Goal: Task Accomplishment & Management: Manage account settings

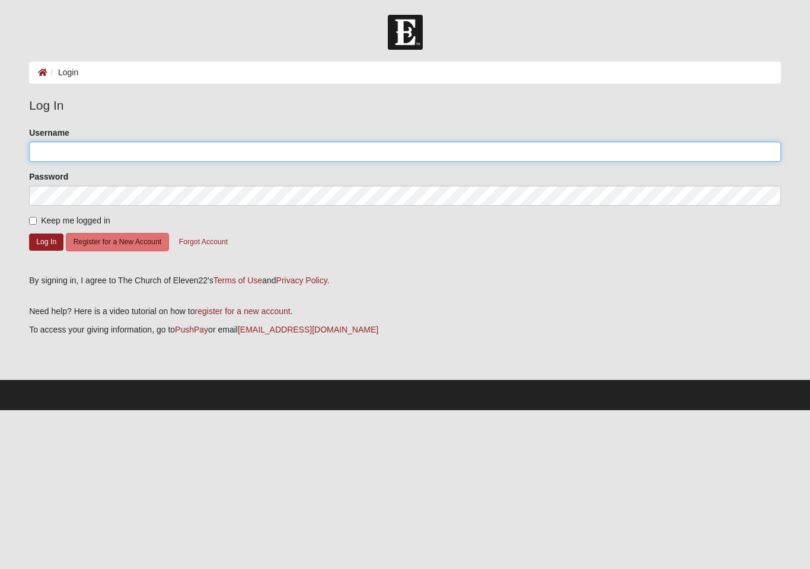
click at [314, 151] on input "Username" at bounding box center [405, 152] width 752 height 20
type input "SuzanneF"
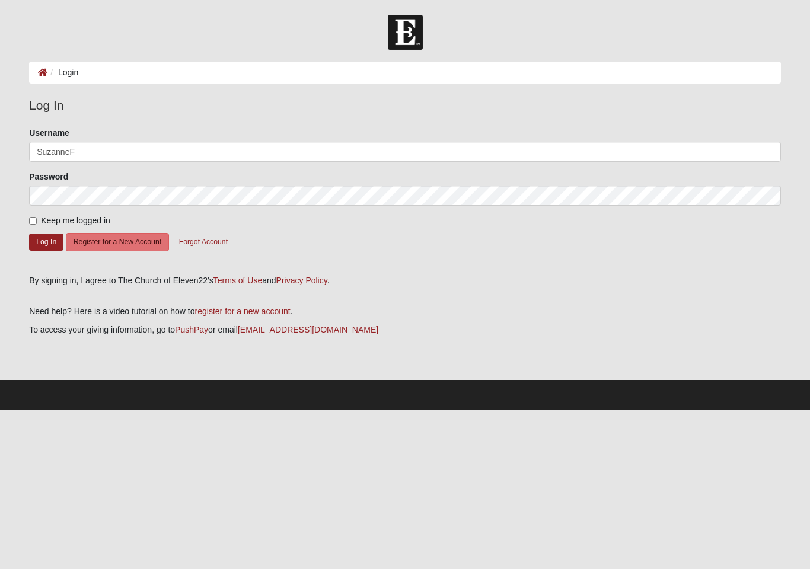
click at [46, 241] on button "Log In" at bounding box center [46, 242] width 34 height 17
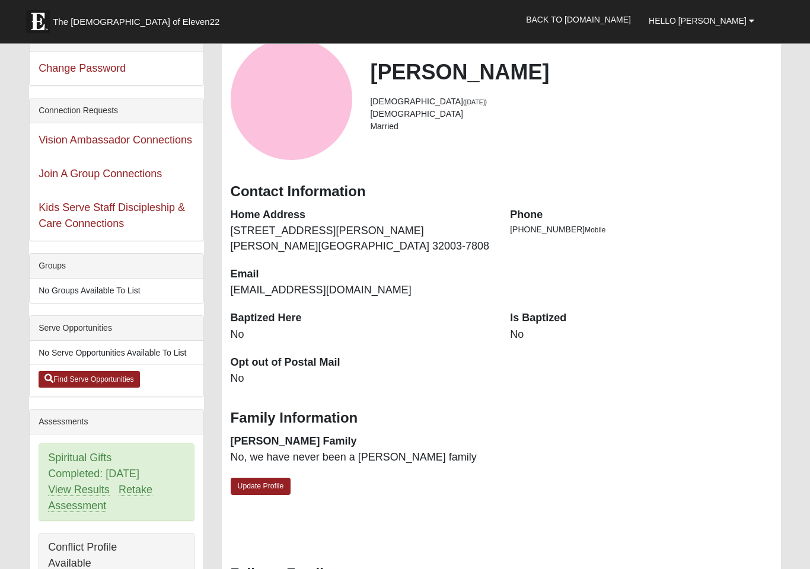
scroll to position [72, 0]
click at [271, 487] on link "Update Profile" at bounding box center [261, 486] width 60 height 17
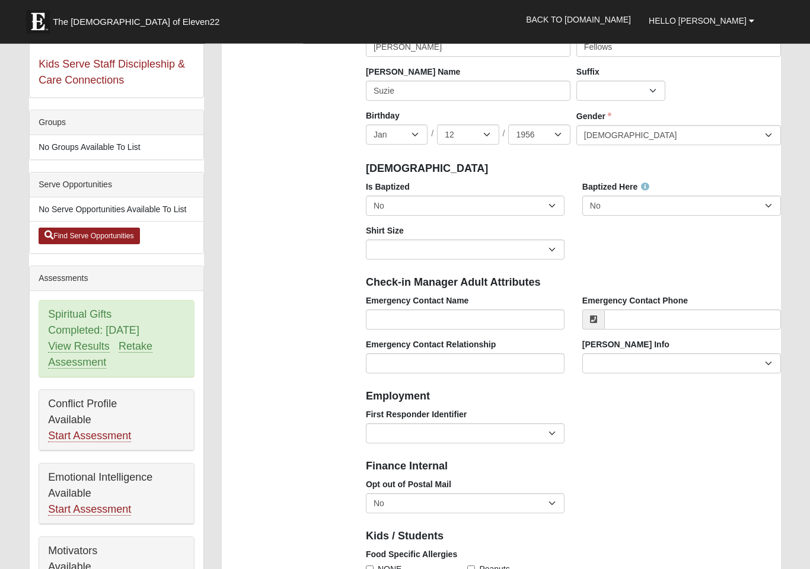
scroll to position [212, 0]
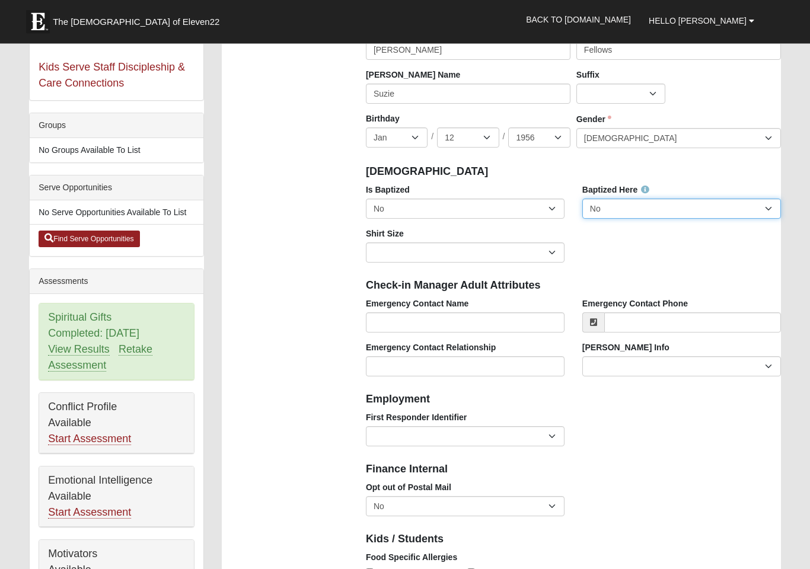
click at [776, 203] on select "No Yes" at bounding box center [681, 209] width 199 height 20
click at [775, 206] on select "No Yes" at bounding box center [681, 209] width 199 height 20
select select "False"
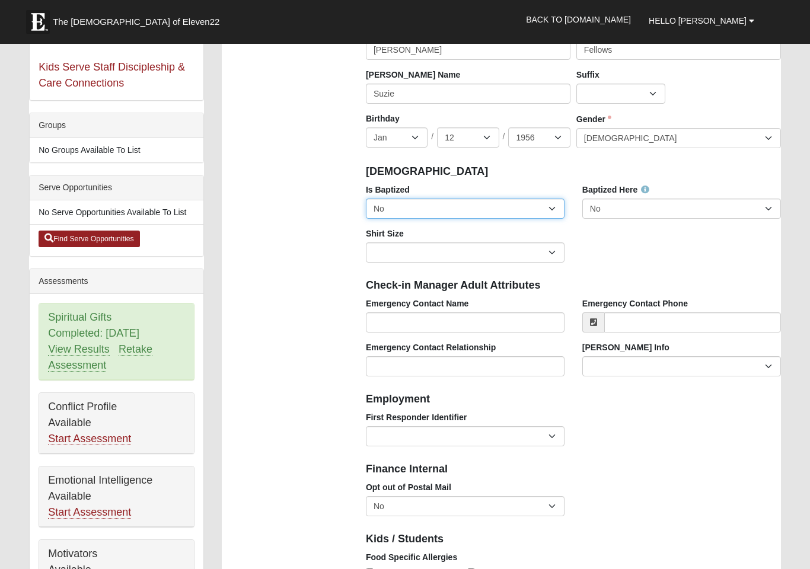
click at [553, 208] on select "No Yes" at bounding box center [465, 209] width 199 height 20
select select "True"
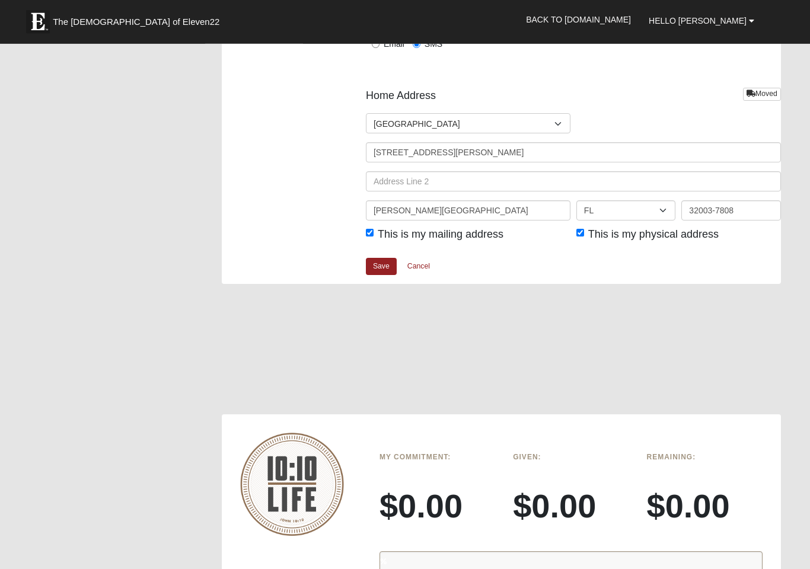
scroll to position [1449, 0]
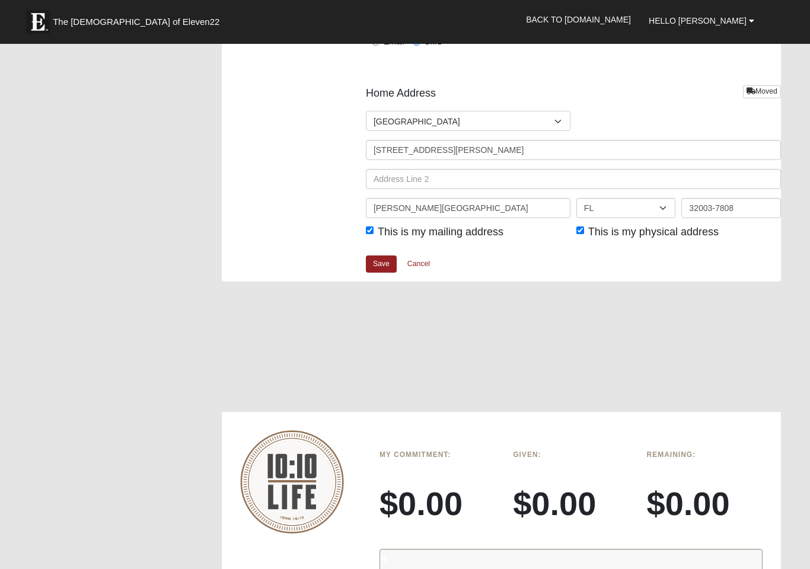
click at [393, 260] on link "Save" at bounding box center [381, 264] width 31 height 17
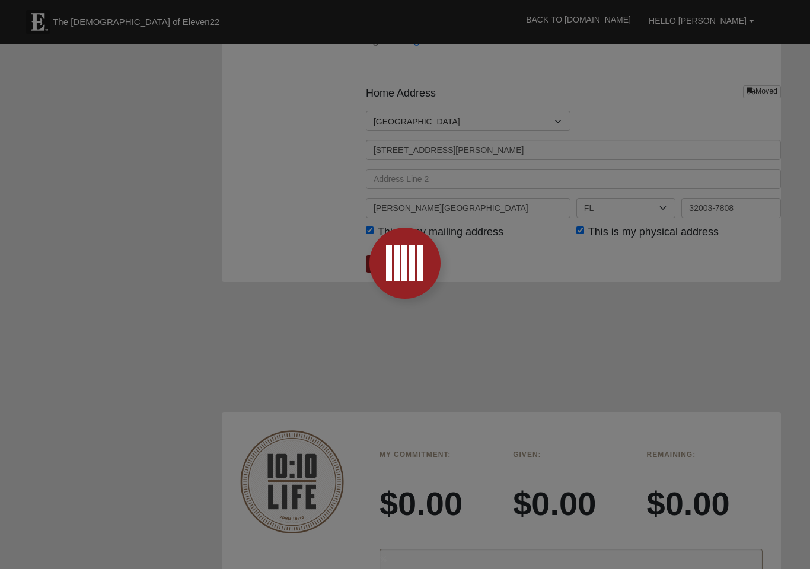
click at [384, 269] on div at bounding box center [404, 264] width 47 height 36
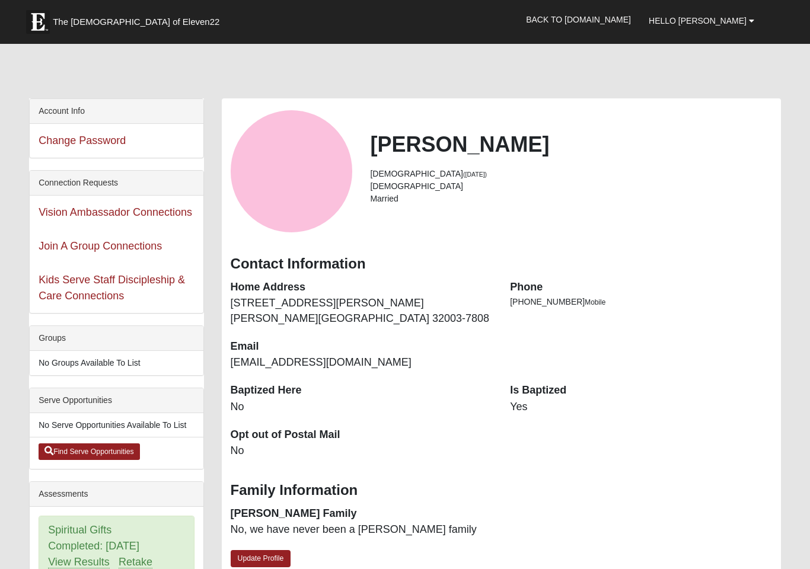
click at [613, 17] on link "Back to COE22.com" at bounding box center [578, 20] width 123 height 30
